Goal: Entertainment & Leisure: Consume media (video, audio)

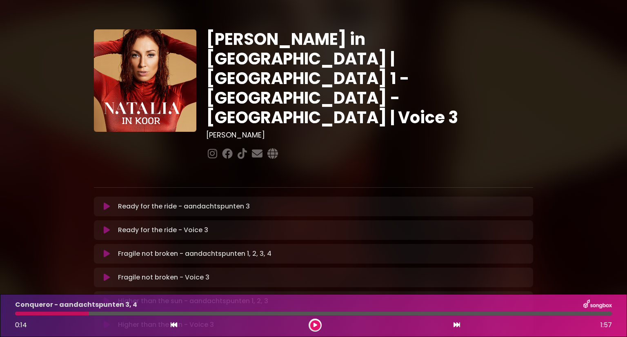
scroll to position [295, 0]
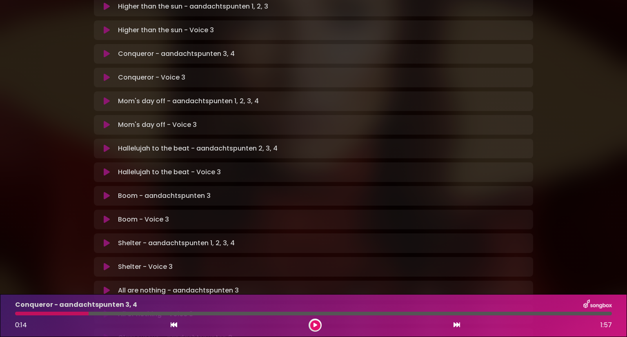
click at [108, 50] on icon at bounding box center [107, 54] width 6 height 8
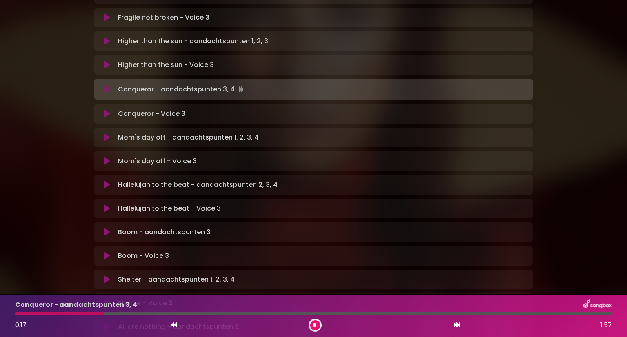
scroll to position [256, 0]
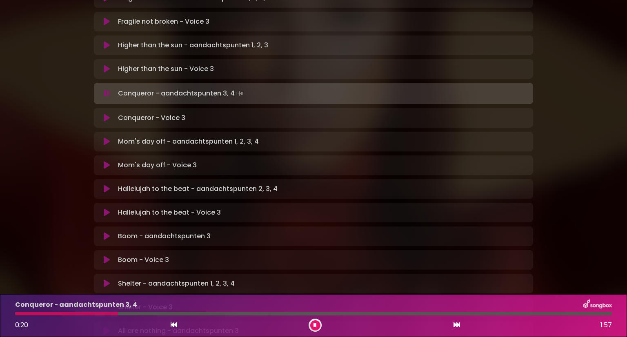
click at [17, 313] on div at bounding box center [66, 314] width 103 height 4
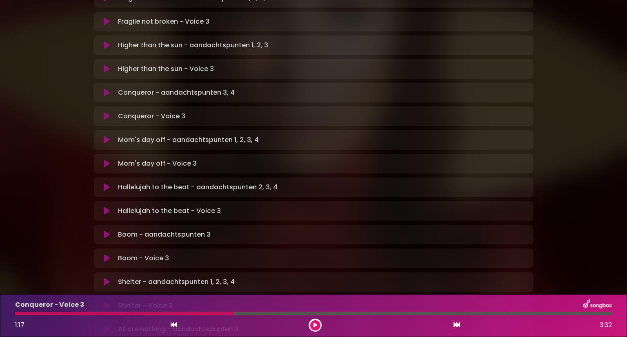
click at [315, 328] on icon at bounding box center [316, 325] width 4 height 5
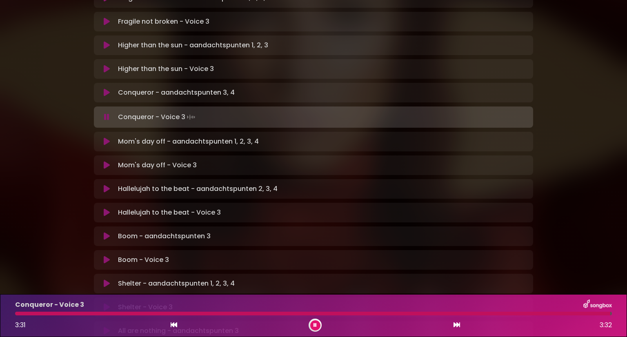
click at [108, 138] on icon at bounding box center [107, 142] width 6 height 8
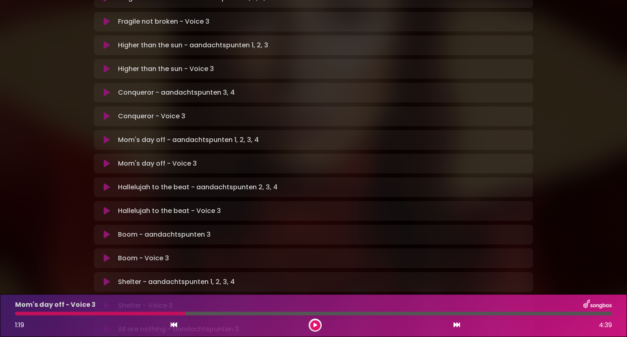
click at [313, 322] on button at bounding box center [315, 326] width 10 height 10
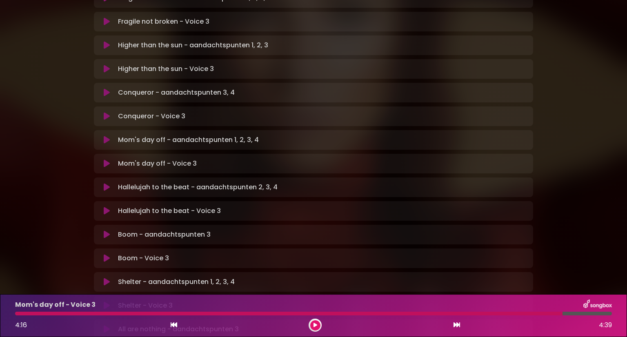
click at [312, 324] on button at bounding box center [315, 326] width 10 height 10
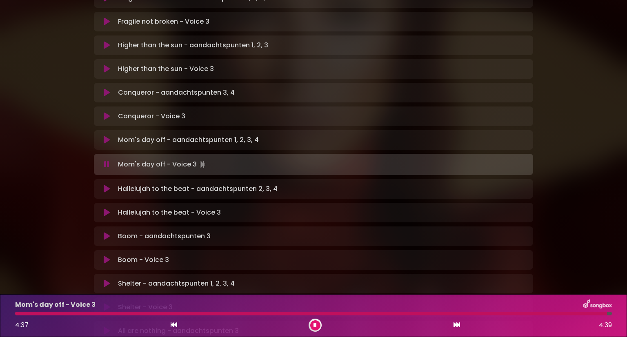
click at [106, 185] on icon at bounding box center [107, 189] width 6 height 8
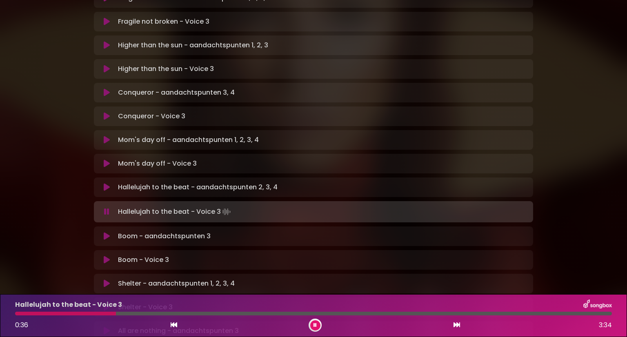
click at [442, 88] on div "Conqueror - aandachtspunten 3, 4 Loading Track..." at bounding box center [322, 93] width 414 height 10
click at [596, 70] on div "[PERSON_NAME] in [GEOGRAPHIC_DATA] | [GEOGRAPHIC_DATA] 1 - [GEOGRAPHIC_DATA] - …" at bounding box center [313, 137] width 627 height 767
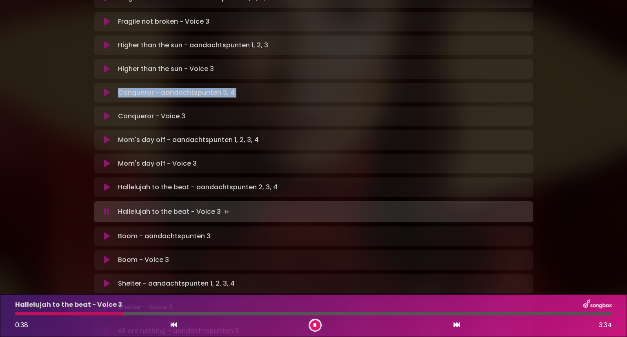
click at [596, 70] on div "[PERSON_NAME] in [GEOGRAPHIC_DATA] | [GEOGRAPHIC_DATA] 1 - [GEOGRAPHIC_DATA] - …" at bounding box center [313, 137] width 627 height 767
click at [596, 81] on div "[PERSON_NAME] in [GEOGRAPHIC_DATA] | [GEOGRAPHIC_DATA] 1 - [GEOGRAPHIC_DATA] - …" at bounding box center [313, 137] width 627 height 767
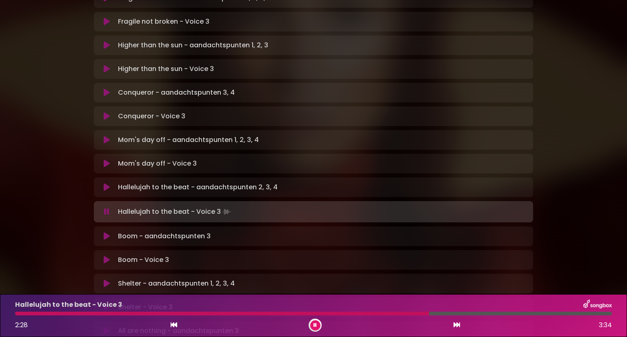
click at [103, 208] on button at bounding box center [107, 212] width 16 height 8
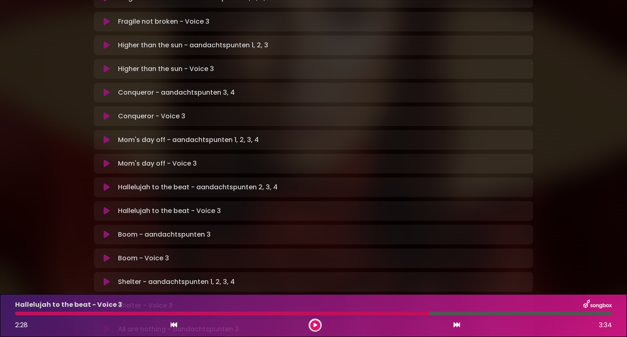
drag, startPoint x: 425, startPoint y: 316, endPoint x: 417, endPoint y: 313, distance: 8.9
click at [417, 313] on div "Hallelujah to the beat - Voice 3 2:28 3:34" at bounding box center [313, 316] width 607 height 32
click at [417, 313] on div at bounding box center [222, 314] width 415 height 4
click at [410, 313] on div at bounding box center [222, 314] width 415 height 4
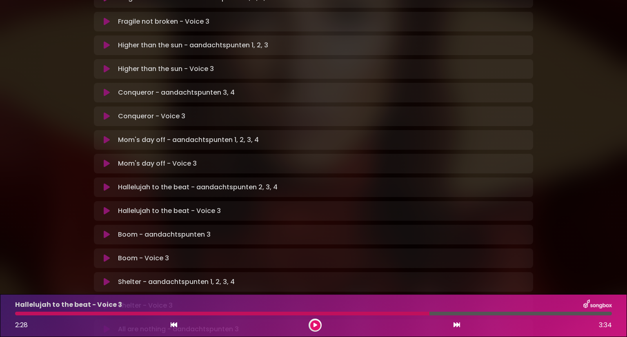
click at [434, 310] on div "Hallelujah to the beat - Voice 3" at bounding box center [313, 305] width 607 height 11
drag, startPoint x: 430, startPoint y: 313, endPoint x: 393, endPoint y: 313, distance: 36.8
click at [393, 313] on div at bounding box center [313, 314] width 597 height 4
click at [177, 324] on button at bounding box center [173, 325] width 7 height 11
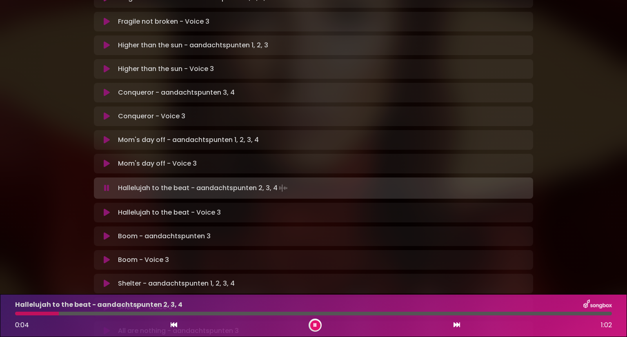
click at [458, 325] on icon at bounding box center [457, 325] width 7 height 7
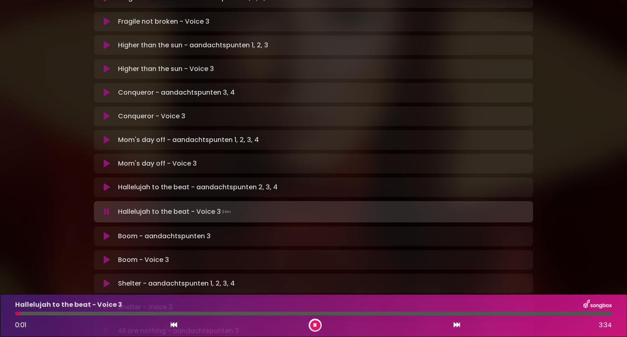
click at [205, 312] on div at bounding box center [313, 314] width 597 height 4
click at [228, 314] on div at bounding box center [313, 314] width 597 height 4
click at [257, 313] on div at bounding box center [313, 314] width 597 height 4
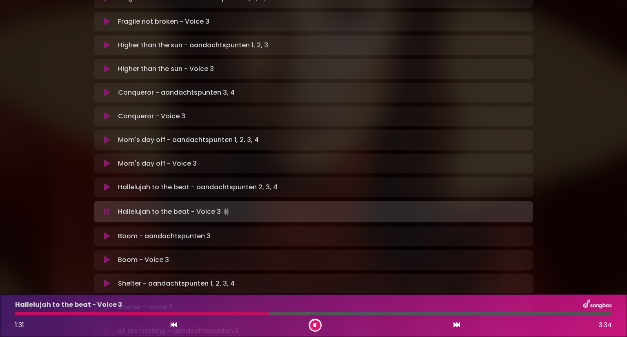
click at [277, 312] on div at bounding box center [313, 314] width 597 height 4
click at [347, 279] on div "Shelter - aandachtspunten 1, 2, 3, 4 Loading Track..." at bounding box center [322, 284] width 414 height 10
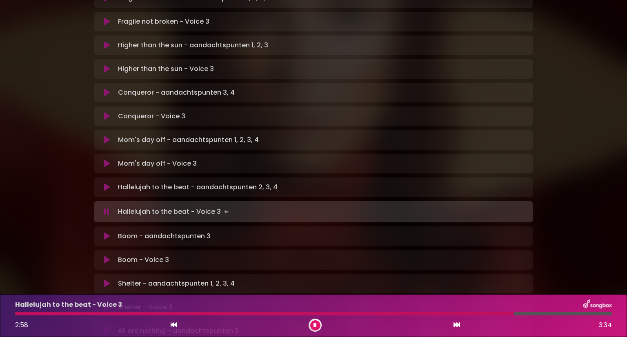
click at [310, 232] on div "Boom - aandachtspunten 3 Loading Track..." at bounding box center [322, 237] width 414 height 10
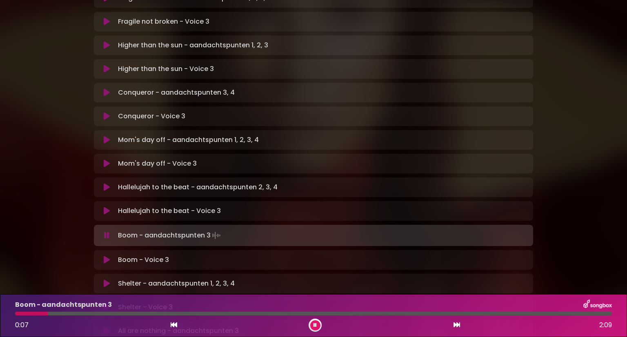
click at [567, 190] on div "[PERSON_NAME] in [GEOGRAPHIC_DATA] | [GEOGRAPHIC_DATA] 1 - [GEOGRAPHIC_DATA] - …" at bounding box center [313, 137] width 539 height 767
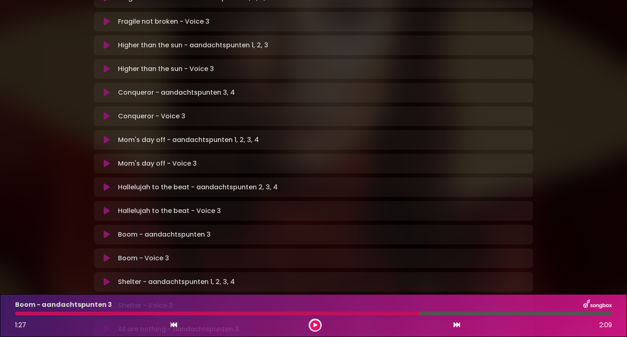
click at [311, 324] on button at bounding box center [315, 326] width 10 height 10
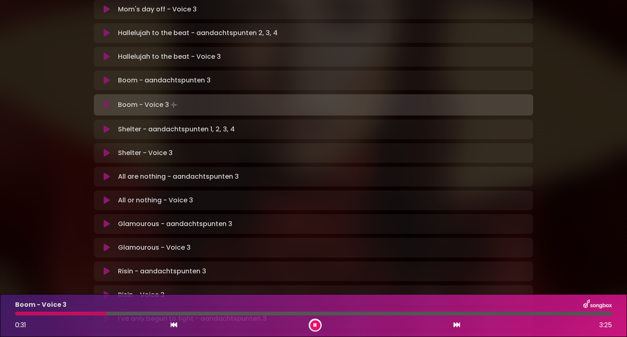
scroll to position [411, 0]
click at [444, 190] on div "All or nothing - Voice 3 Loading Track..." at bounding box center [314, 200] width 440 height 20
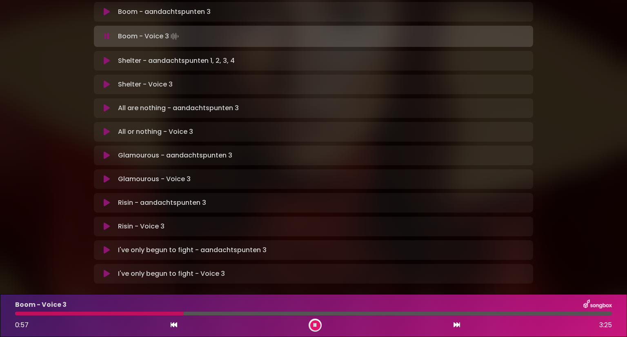
scroll to position [480, 0]
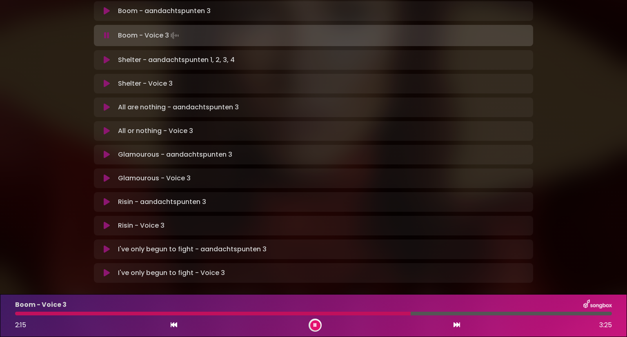
click at [377, 126] on div "All or nothing - Voice 3 Loading Track..." at bounding box center [322, 131] width 414 height 10
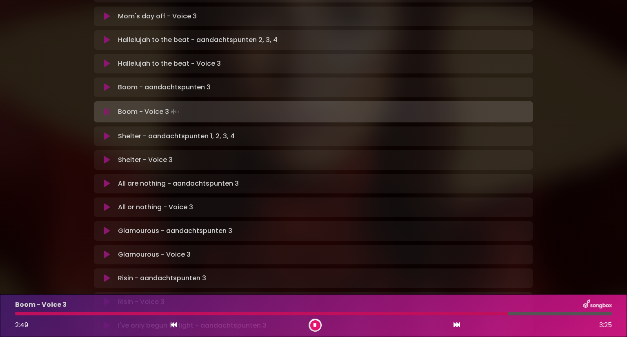
scroll to position [395, 0]
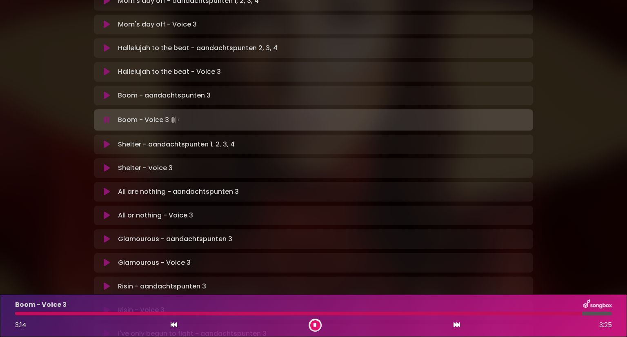
click at [110, 141] on button at bounding box center [107, 145] width 16 height 8
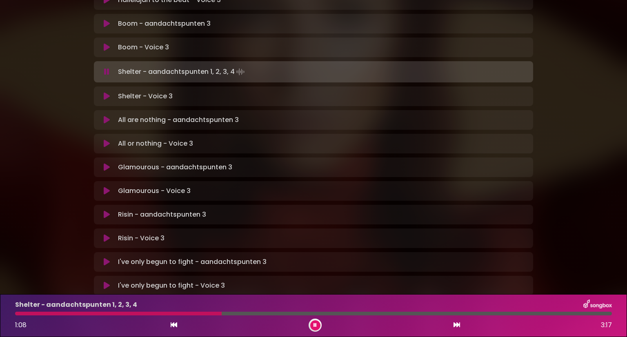
scroll to position [476, 0]
